Goal: Navigation & Orientation: Understand site structure

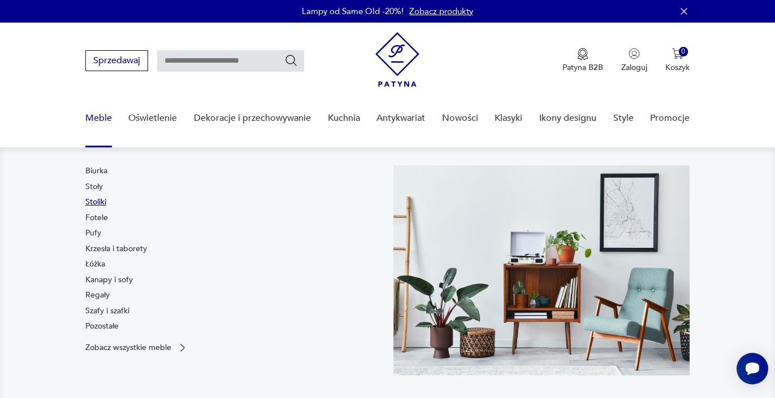
click at [95, 205] on link "Stoliki" at bounding box center [95, 202] width 21 height 11
click at [108, 295] on link "Regały" at bounding box center [97, 295] width 24 height 11
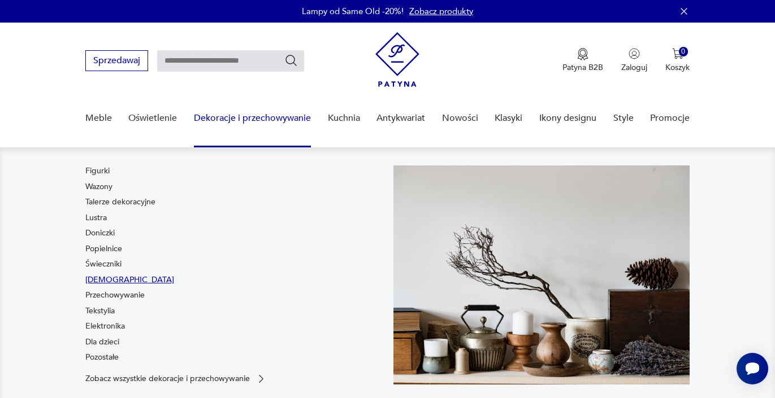
click at [108, 280] on link "[DEMOGRAPHIC_DATA]" at bounding box center [129, 280] width 89 height 11
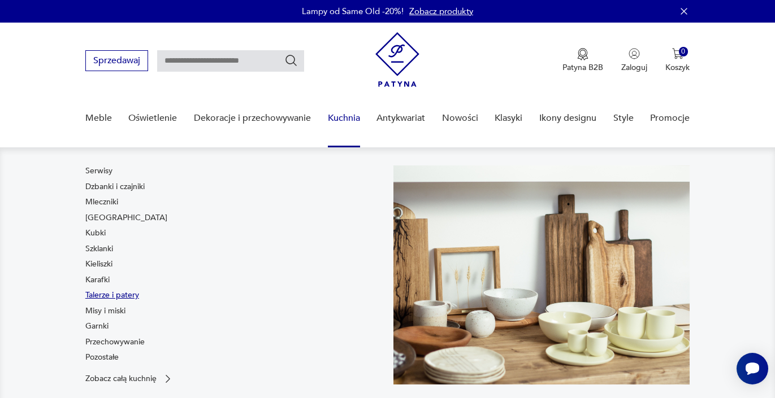
click at [126, 293] on link "Talerze i patery" at bounding box center [112, 295] width 54 height 11
